Goal: Information Seeking & Learning: Learn about a topic

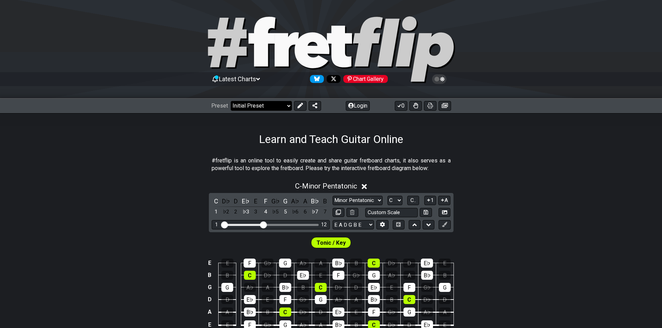
click at [280, 103] on select "Welcome to #fretflip! Initial Preset Custom Preset Minor Pentatonic Major Penta…" at bounding box center [261, 106] width 61 height 10
click at [231, 101] on select "Welcome to #fretflip! Initial Preset Custom Preset Minor Pentatonic Major Penta…" at bounding box center [261, 106] width 61 height 10
select select "/how-to-solo"
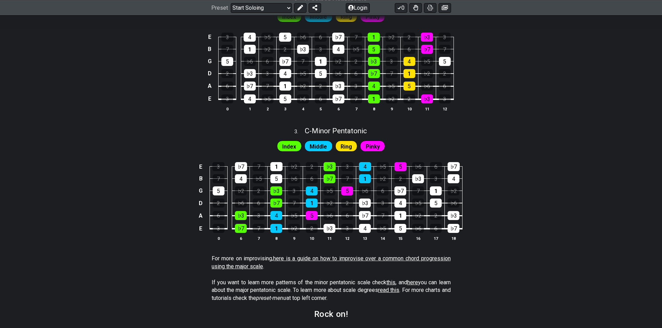
scroll to position [463, 0]
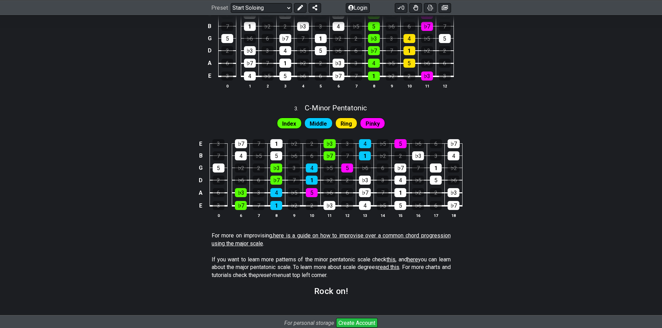
click at [279, 235] on link "here is a guide on how to improvise over a common chord progression using the m…" at bounding box center [331, 239] width 239 height 14
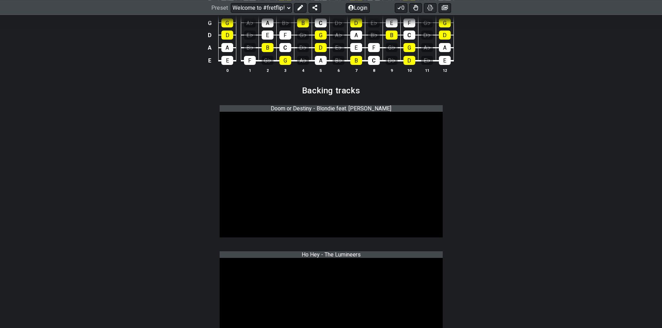
scroll to position [796, 0]
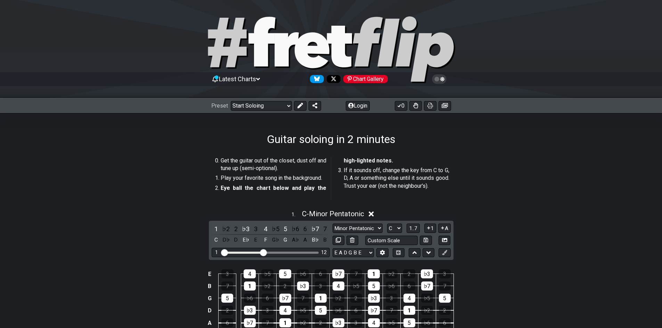
drag, startPoint x: 132, startPoint y: 56, endPoint x: 139, endPoint y: -30, distance: 86.4
click at [268, 108] on select "Welcome to #fretflip! Initial Preset Custom Preset Minor Pentatonic Major Penta…" at bounding box center [261, 106] width 61 height 10
click at [231, 101] on select "Welcome to #fretflip! Initial Preset Custom Preset Minor Pentatonic Major Penta…" at bounding box center [261, 106] width 61 height 10
select select "/guitar-scales"
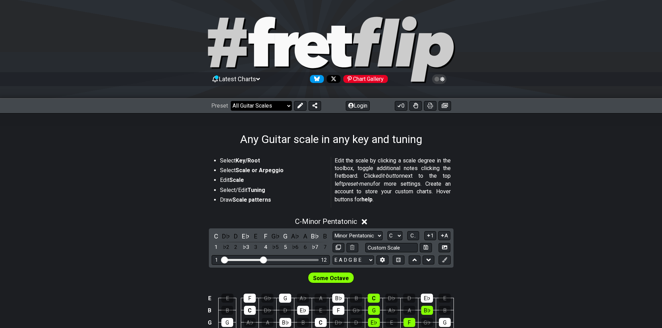
click at [249, 105] on select "Welcome to #fretflip! Initial Preset Custom Preset Minor Pentatonic Major Penta…" at bounding box center [261, 106] width 61 height 10
click at [251, 108] on select "Welcome to #fretflip! Initial Preset Custom Preset Minor Pentatonic Major Penta…" at bounding box center [261, 106] width 61 height 10
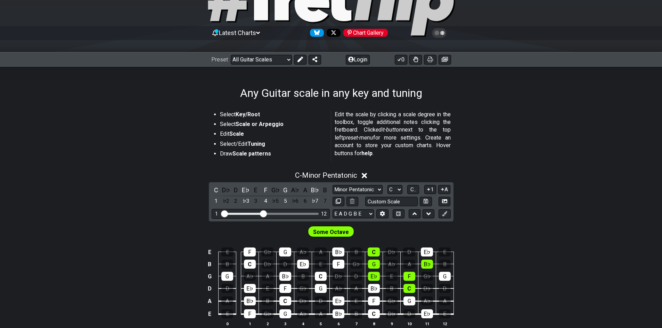
scroll to position [69, 0]
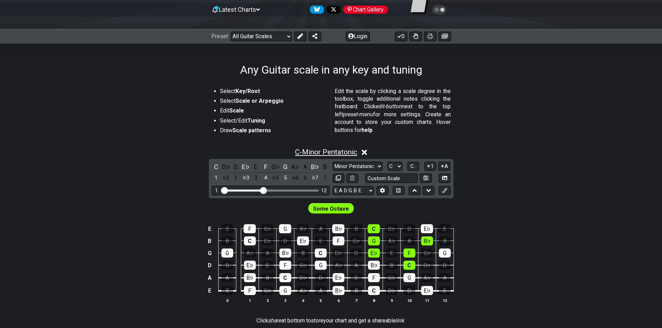
click at [324, 154] on span "C - Minor Pentatonic" at bounding box center [326, 152] width 62 height 8
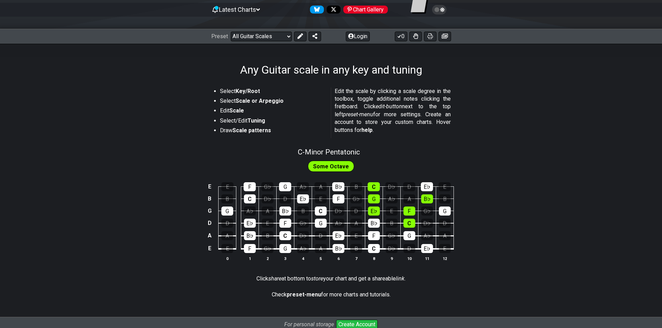
click at [326, 146] on div "C - Minor Pentatonic" at bounding box center [329, 150] width 62 height 12
select select "C"
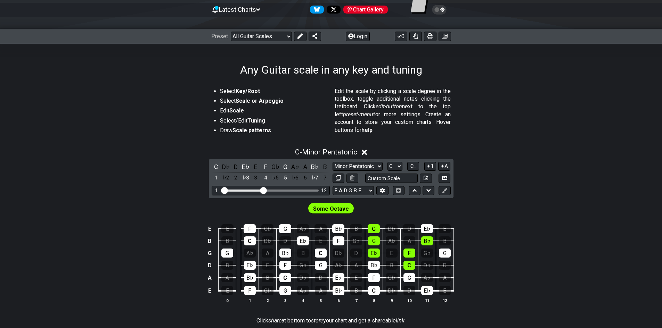
click at [325, 147] on div "C - Minor Pentatonic" at bounding box center [326, 150] width 62 height 12
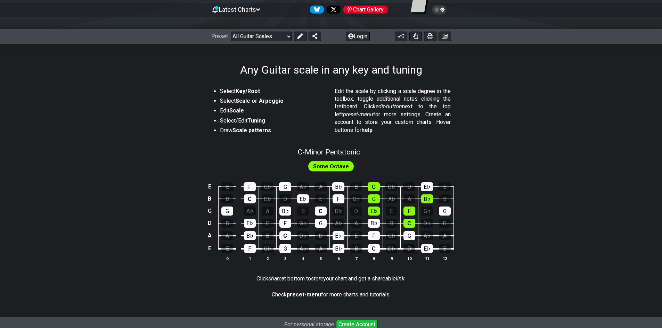
click at [325, 147] on div "C - Minor Pentatonic" at bounding box center [329, 150] width 62 height 12
select select "C"
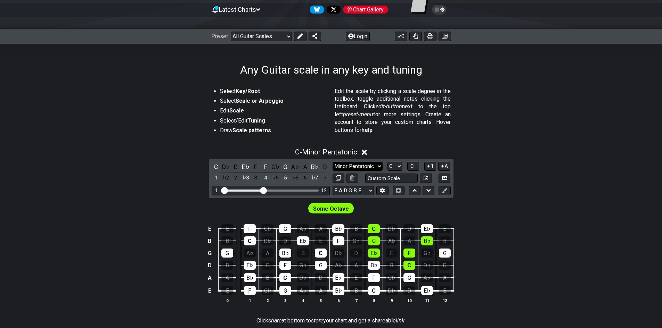
click at [348, 164] on select "Minor Pentatonic Root Minor Pentatonic Major Pentatonic Minor Blues Major Blues…" at bounding box center [357, 166] width 50 height 9
select select "Major / [PERSON_NAME]"
click at [332, 162] on select "Minor Pentatonic Root Minor Pentatonic Major Pentatonic Minor Blues Major Blues…" at bounding box center [357, 166] width 50 height 9
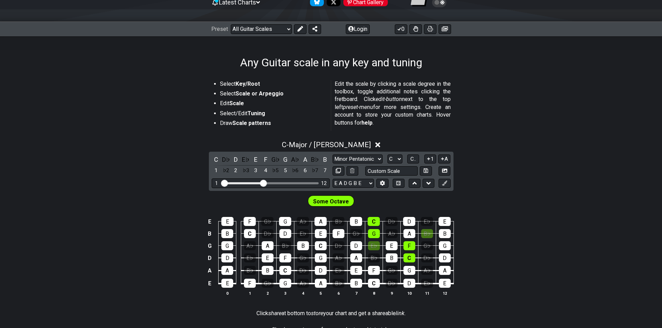
scroll to position [54, 0]
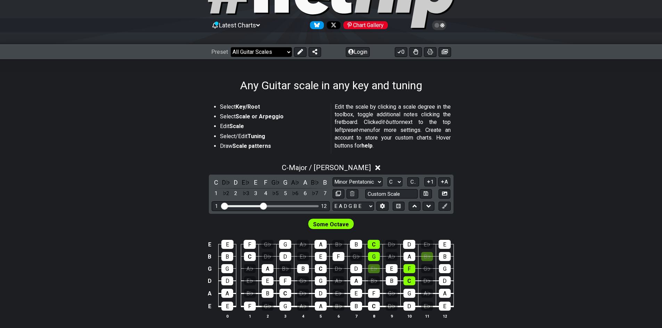
click at [243, 51] on select "Welcome to #fretflip! Initial Preset Custom Preset Minor Pentatonic Major Penta…" at bounding box center [261, 52] width 61 height 10
click at [231, 47] on select "Welcome to #fretflip! Initial Preset Custom Preset Minor Pentatonic Major Penta…" at bounding box center [261, 52] width 61 height 10
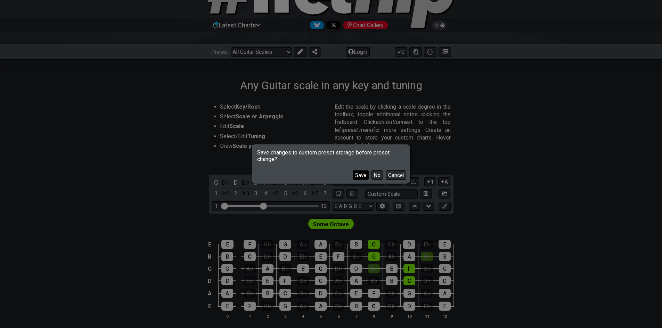
click at [362, 177] on button "Save" at bounding box center [361, 175] width 16 height 9
select select "/major-pentatonic"
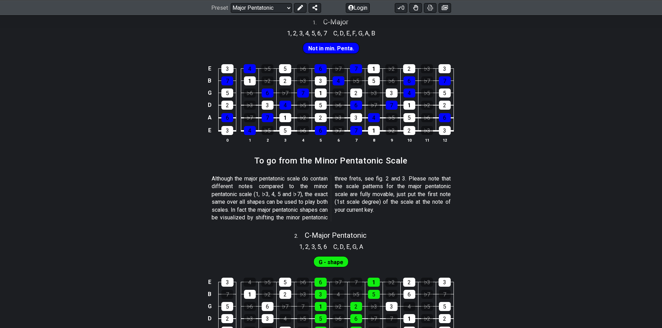
scroll to position [193, 0]
